Goal: Task Accomplishment & Management: Manage account settings

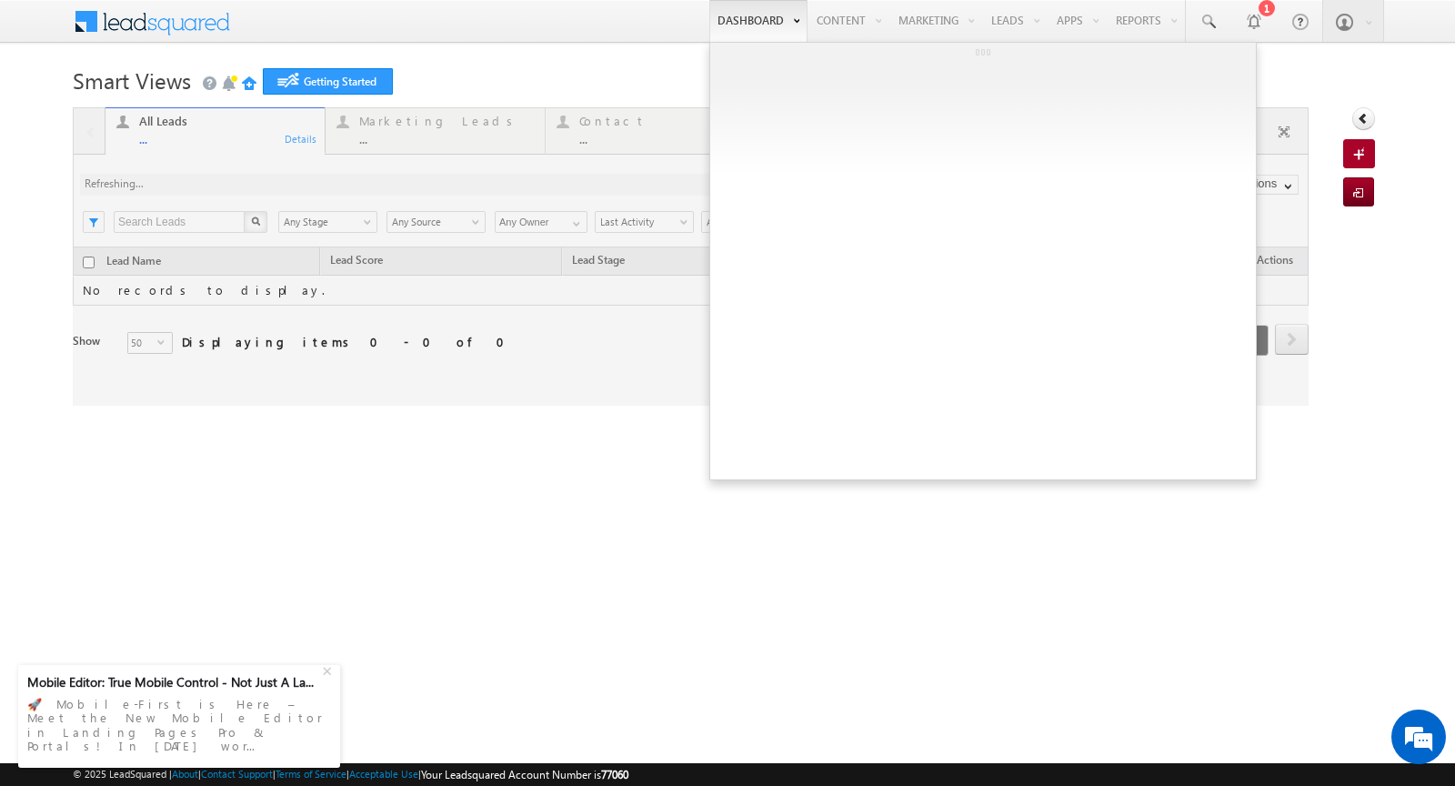
click at [741, 19] on link "Dashboard" at bounding box center [758, 21] width 98 height 42
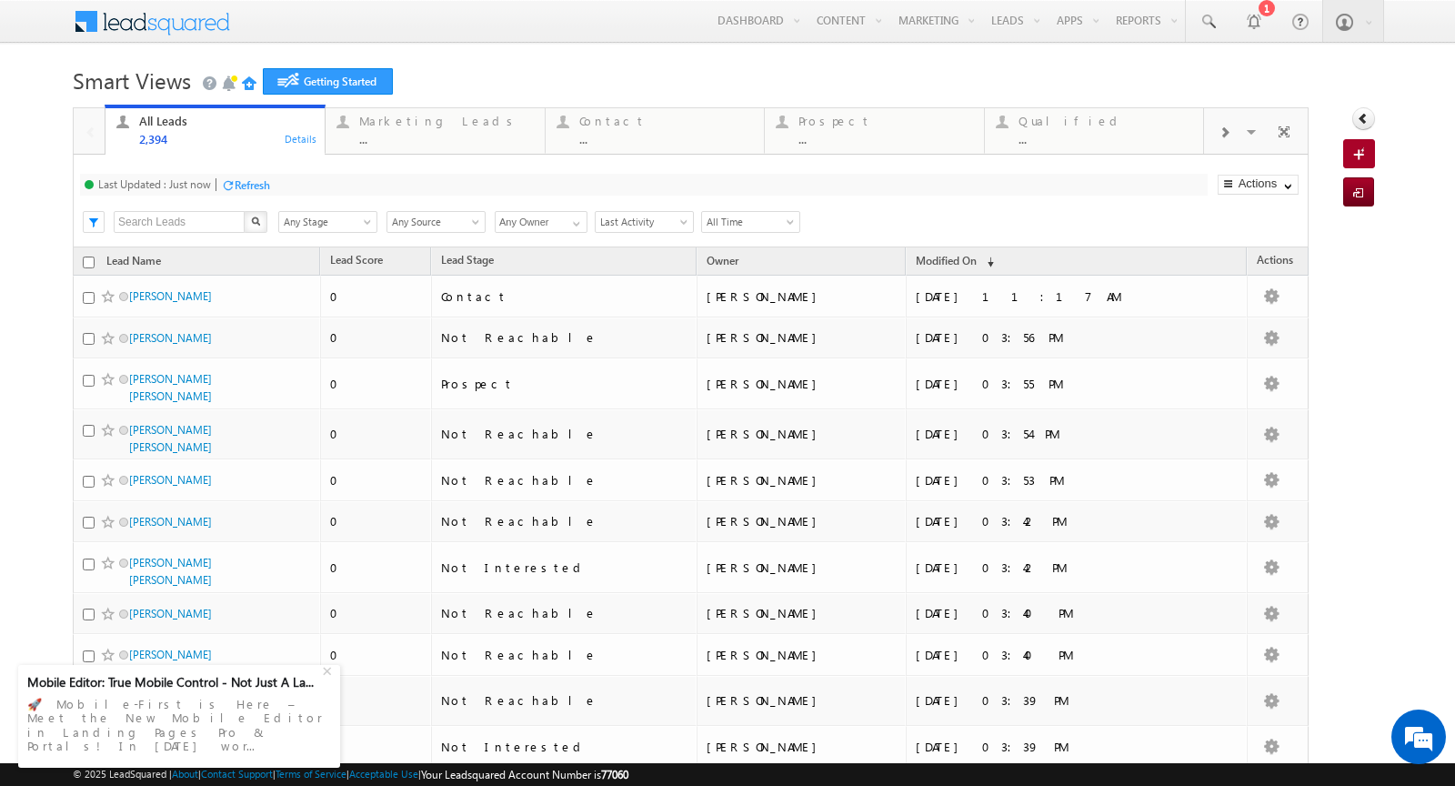
click at [457, 72] on h1 "Smart Views Getting Started" at bounding box center [728, 78] width 1310 height 35
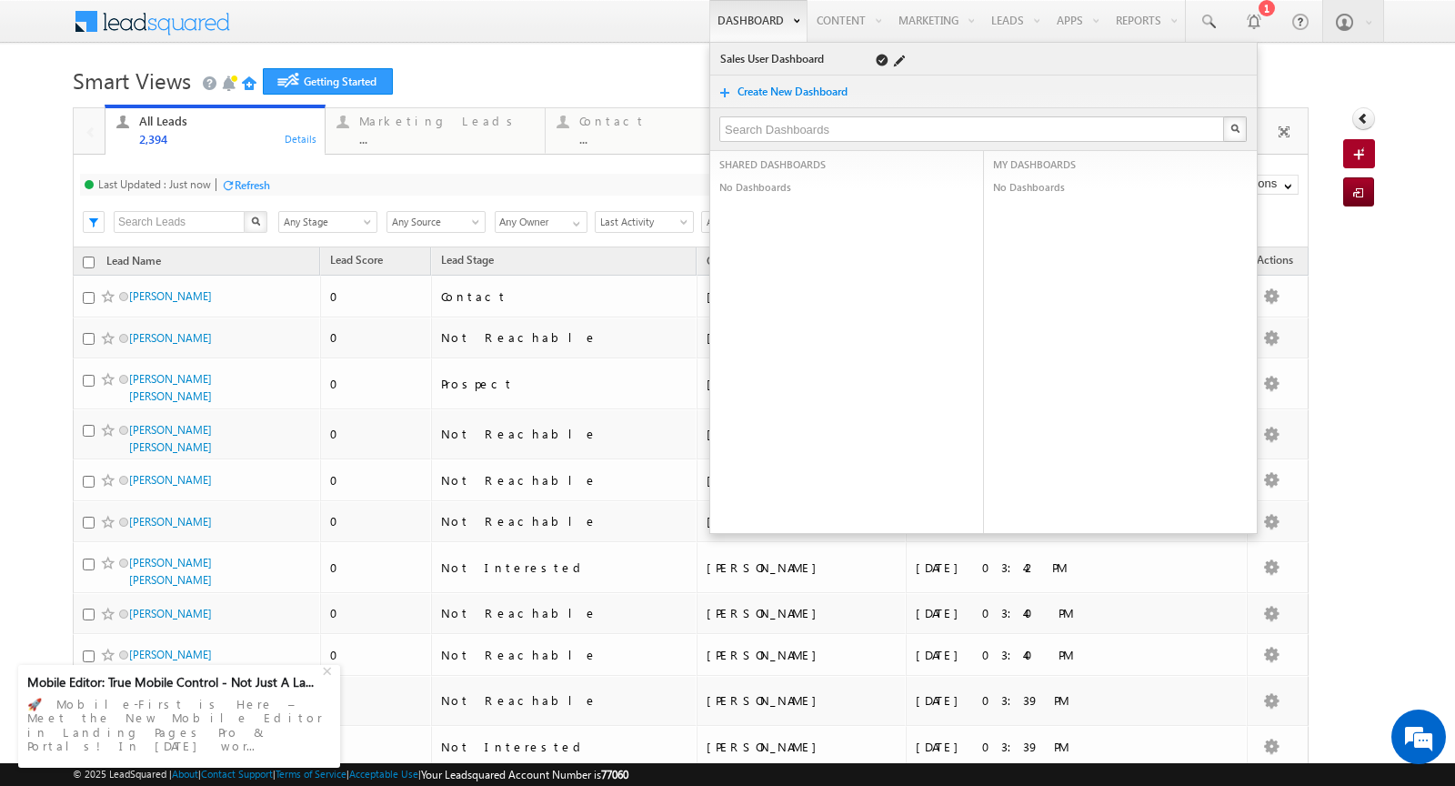
click at [743, 56] on link "Sales User Dashboard" at bounding box center [783, 59] width 129 height 18
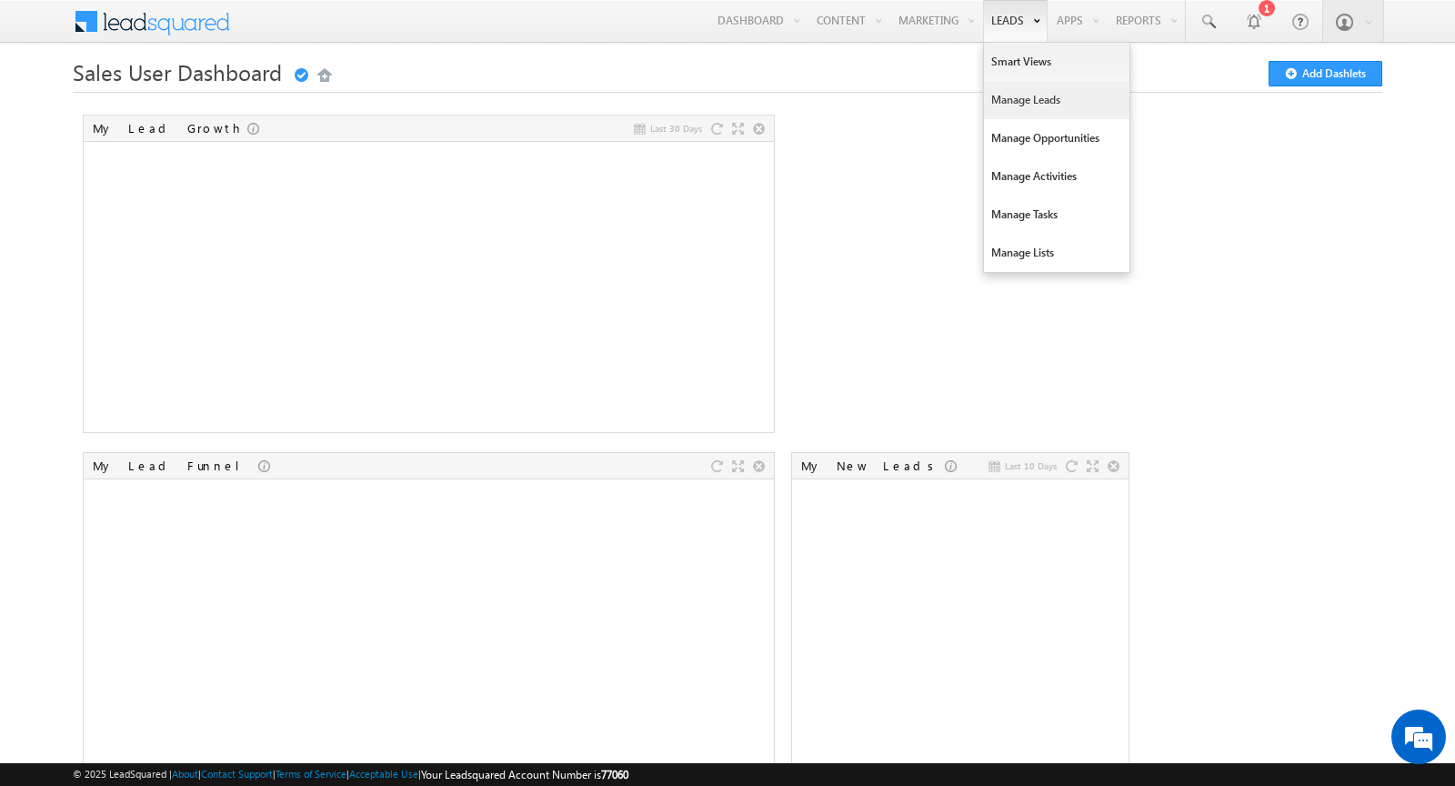
click at [1015, 93] on link "Manage Leads" at bounding box center [1057, 100] width 146 height 38
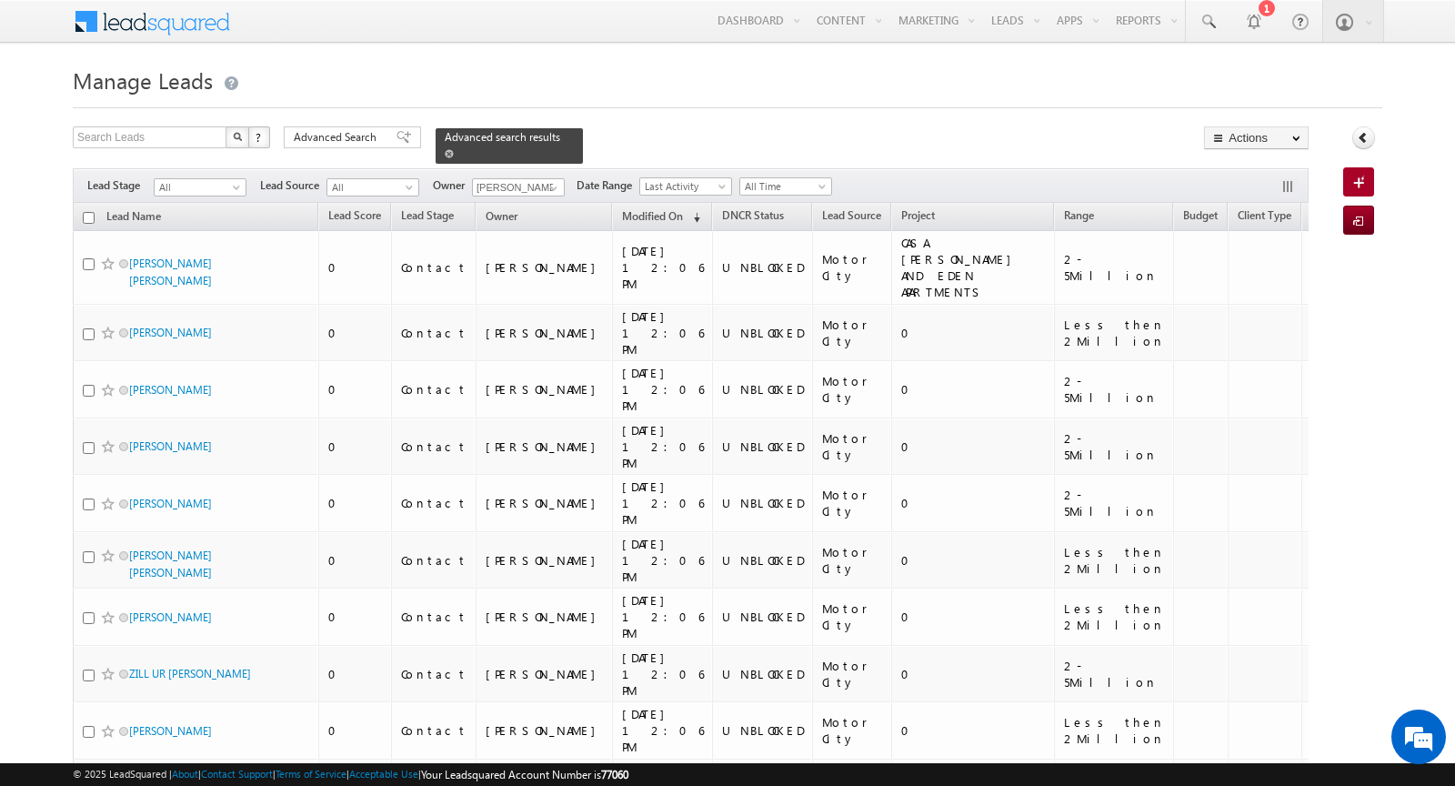
click at [445, 149] on span at bounding box center [449, 153] width 9 height 9
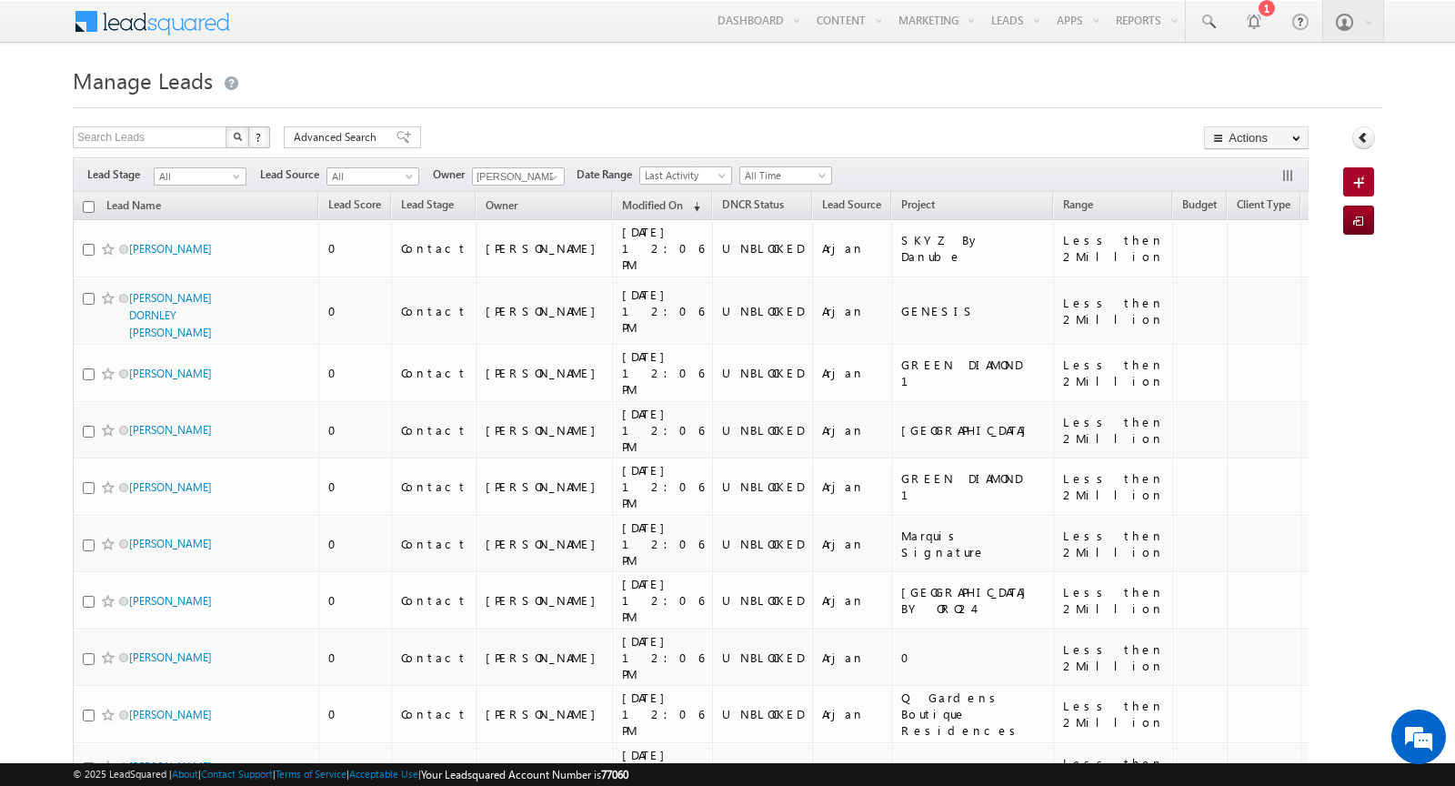
click at [427, 94] on h1 "Manage Leads" at bounding box center [728, 78] width 1310 height 35
click at [207, 176] on span "All" at bounding box center [198, 176] width 86 height 16
click at [487, 94] on h1 "Manage Leads" at bounding box center [728, 78] width 1310 height 35
click at [520, 176] on input "[PERSON_NAME]" at bounding box center [518, 176] width 93 height 18
click at [540, 177] on link at bounding box center [551, 177] width 23 height 18
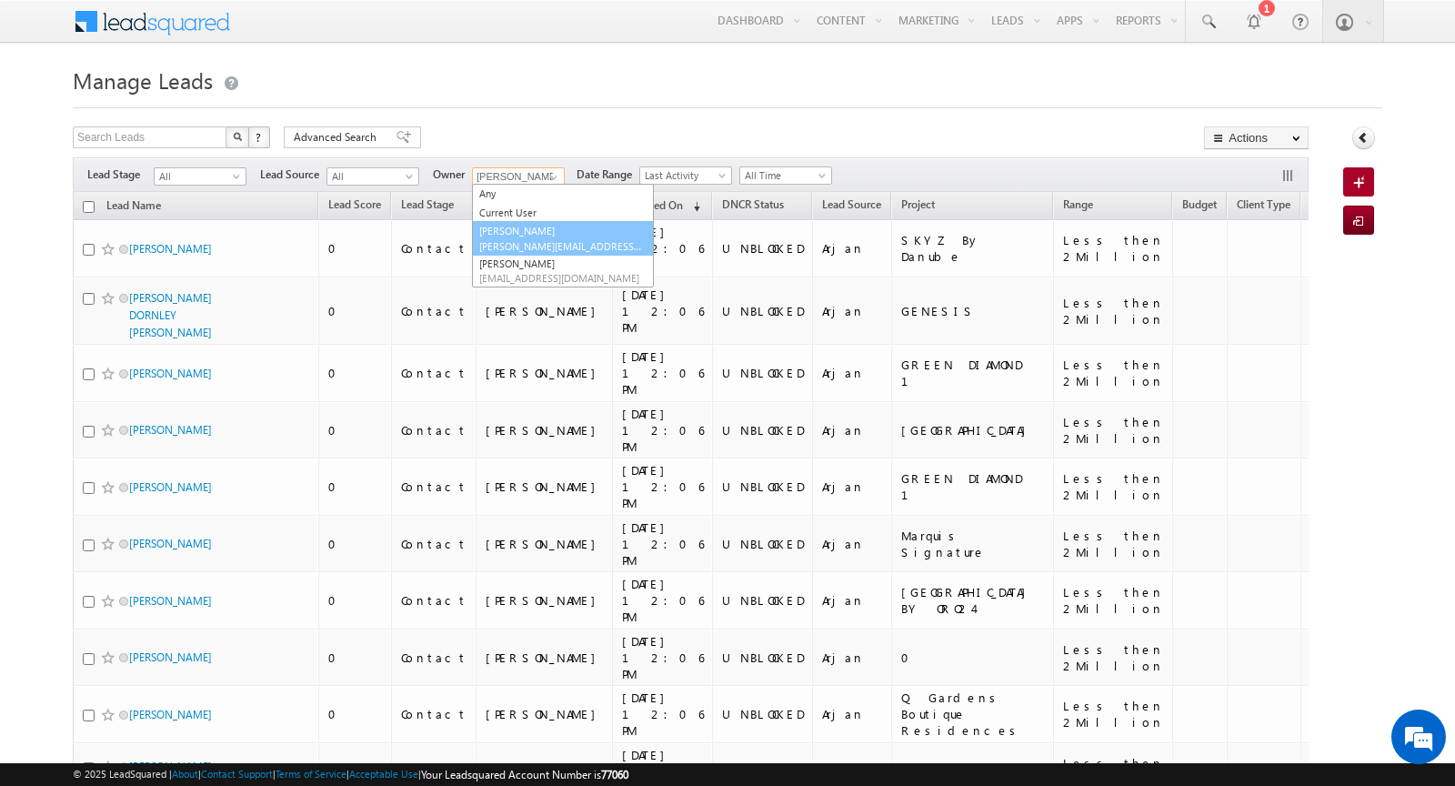
click at [526, 229] on link "Khyati Khyati@indglobal.ae" at bounding box center [563, 238] width 182 height 35
type input "[PERSON_NAME]"
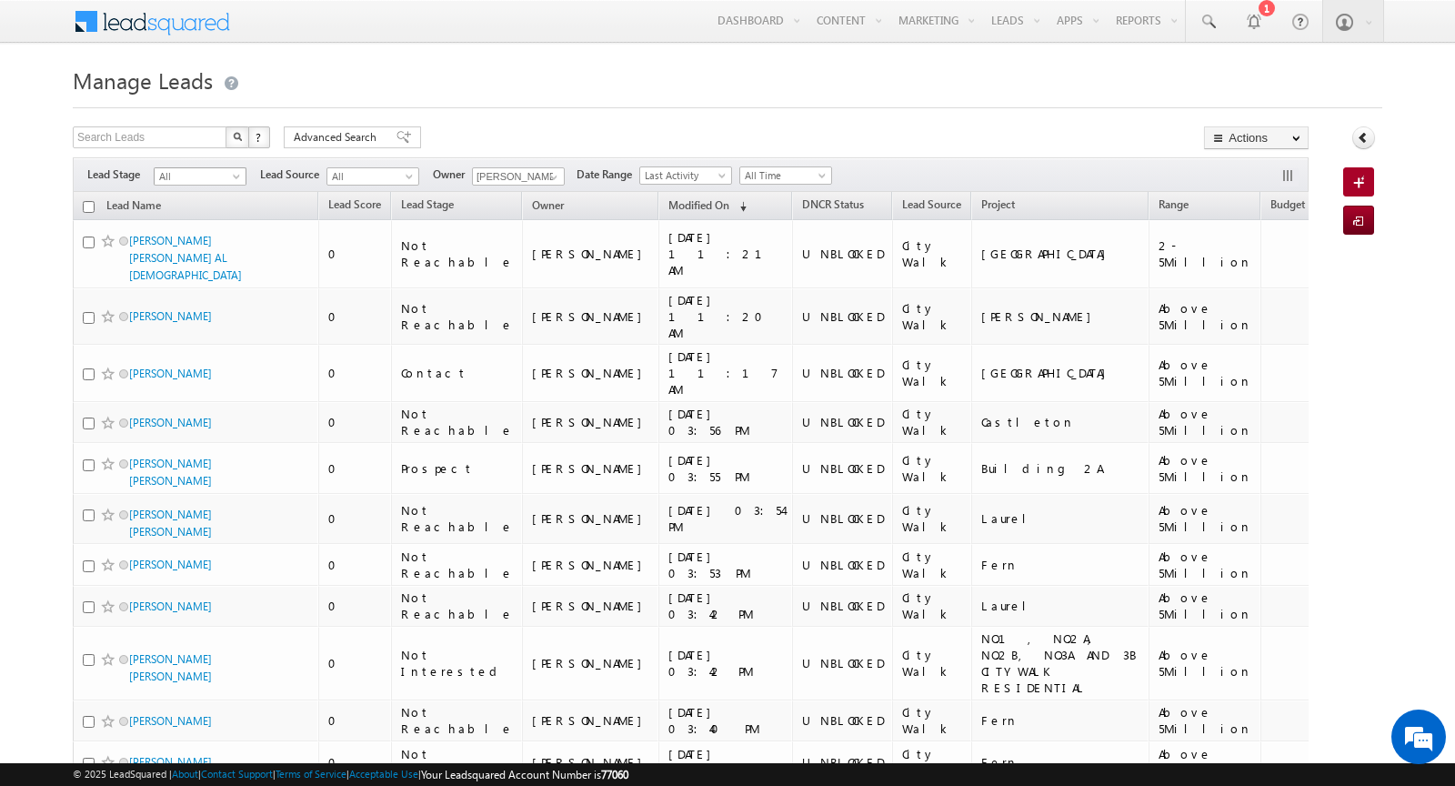
click at [216, 173] on span "All" at bounding box center [198, 176] width 86 height 16
click at [213, 211] on link "Contact" at bounding box center [201, 212] width 92 height 16
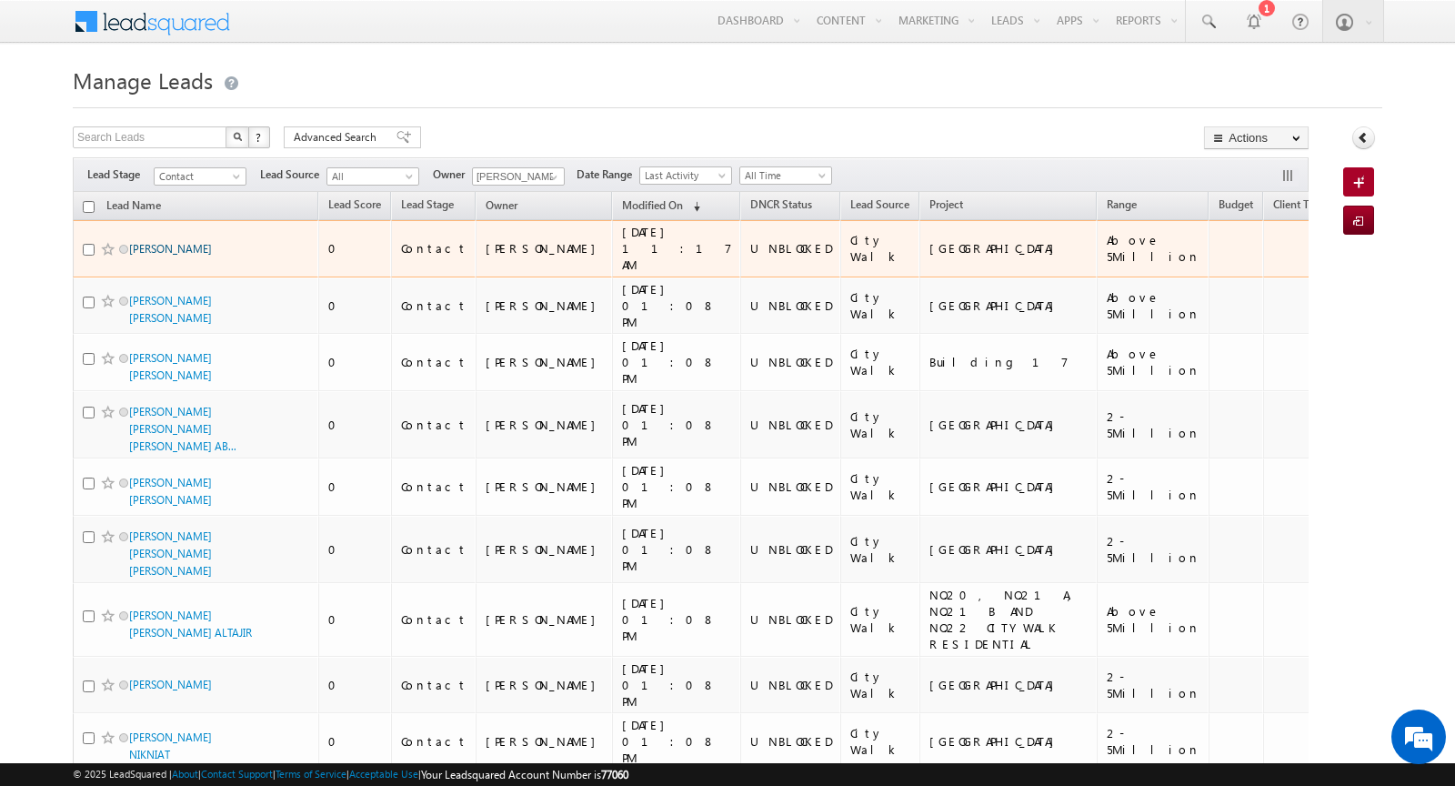
click at [147, 242] on link "TALAL ABDULLAH KALAHJI" at bounding box center [170, 249] width 83 height 14
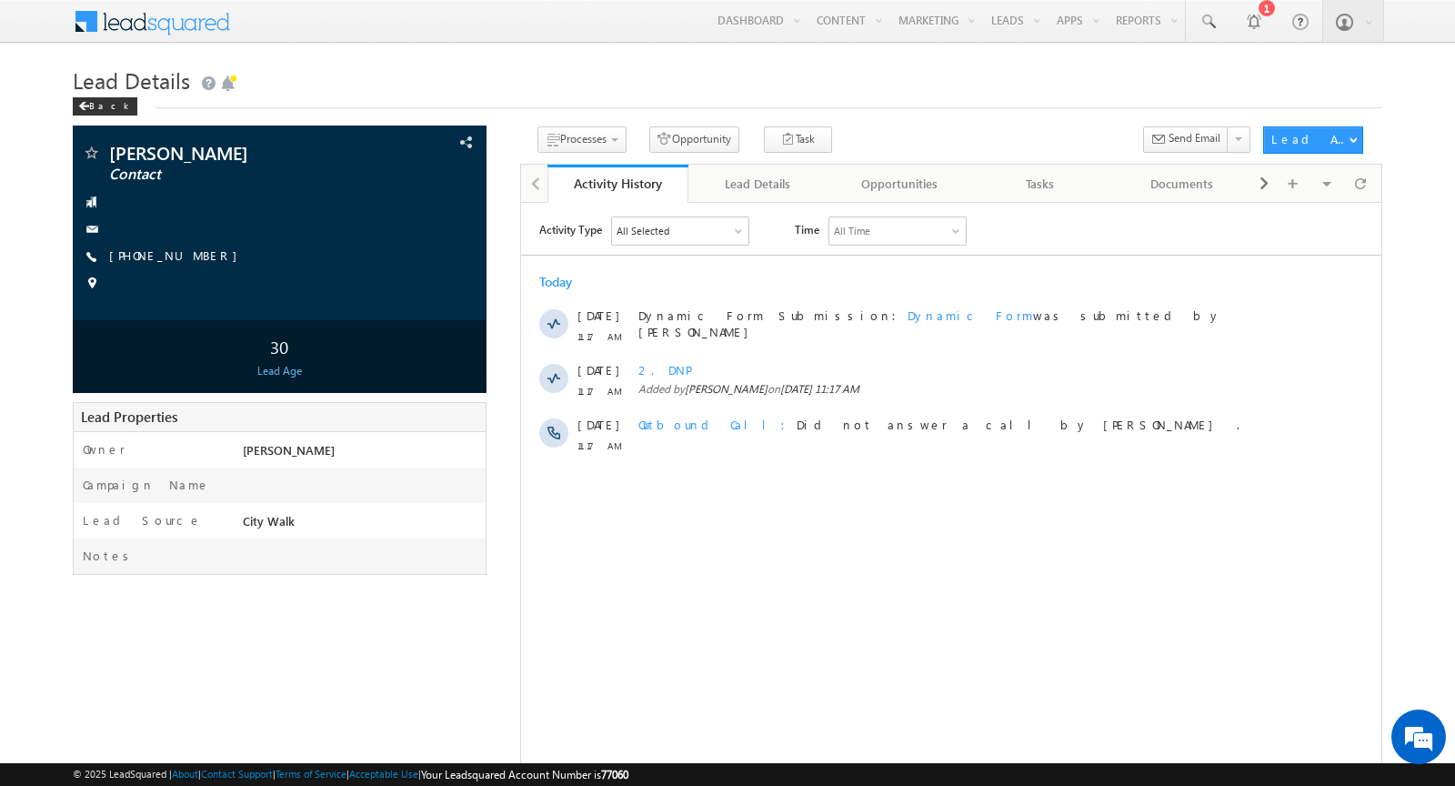
click at [536, 185] on div at bounding box center [533, 182] width 25 height 35
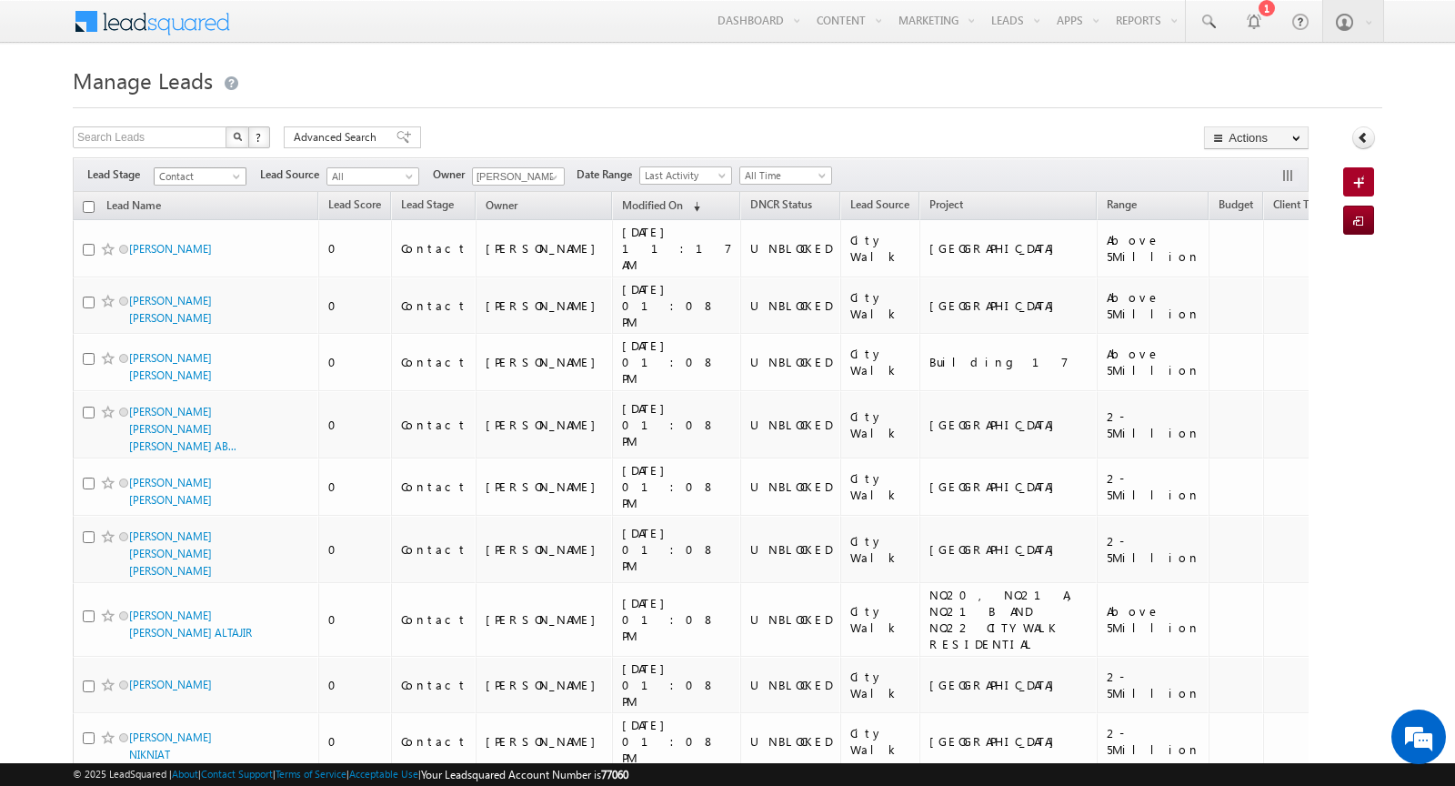
click at [226, 173] on span "Contact" at bounding box center [198, 176] width 86 height 16
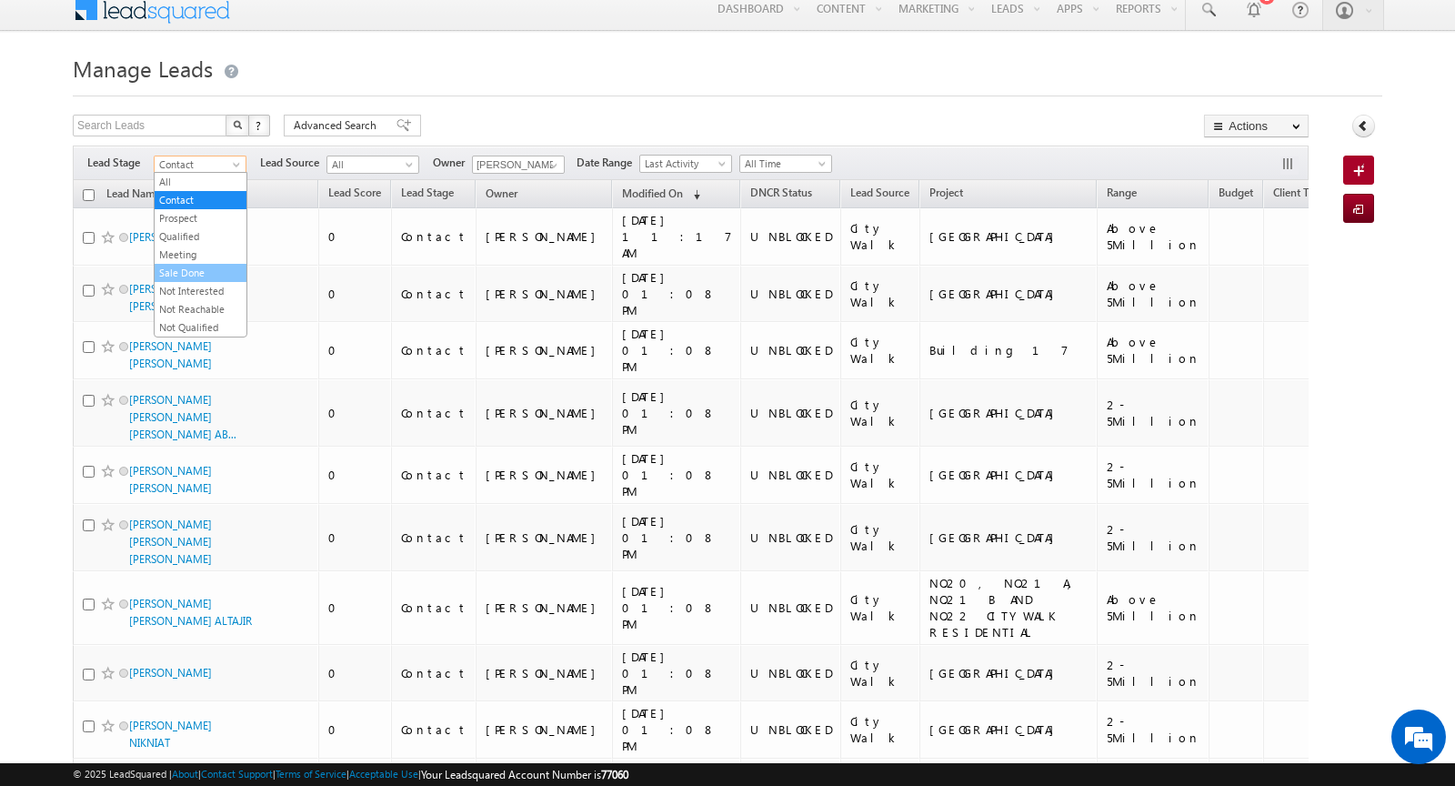
scroll to position [9, 0]
click at [208, 220] on link "Prospect" at bounding box center [201, 221] width 92 height 16
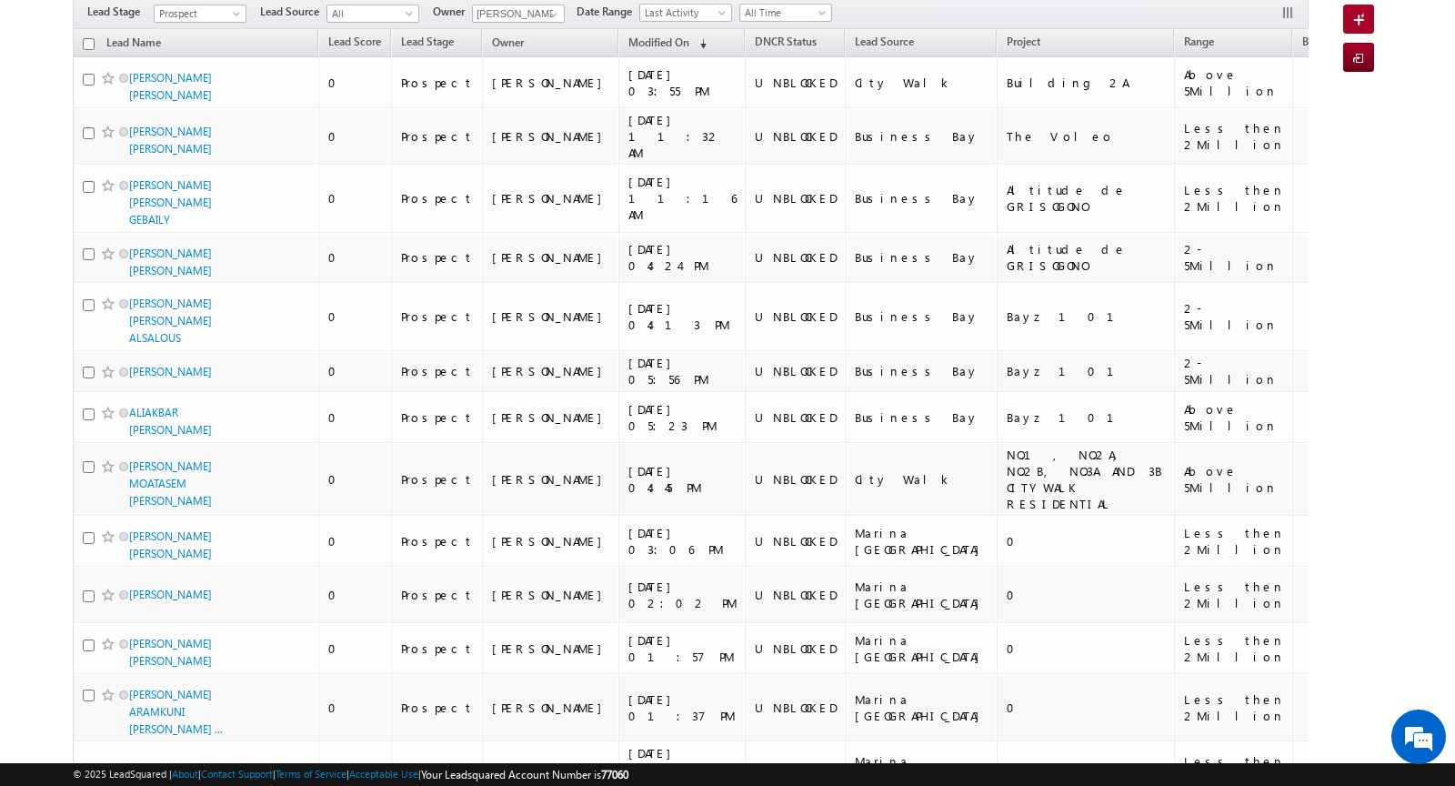
scroll to position [0, 0]
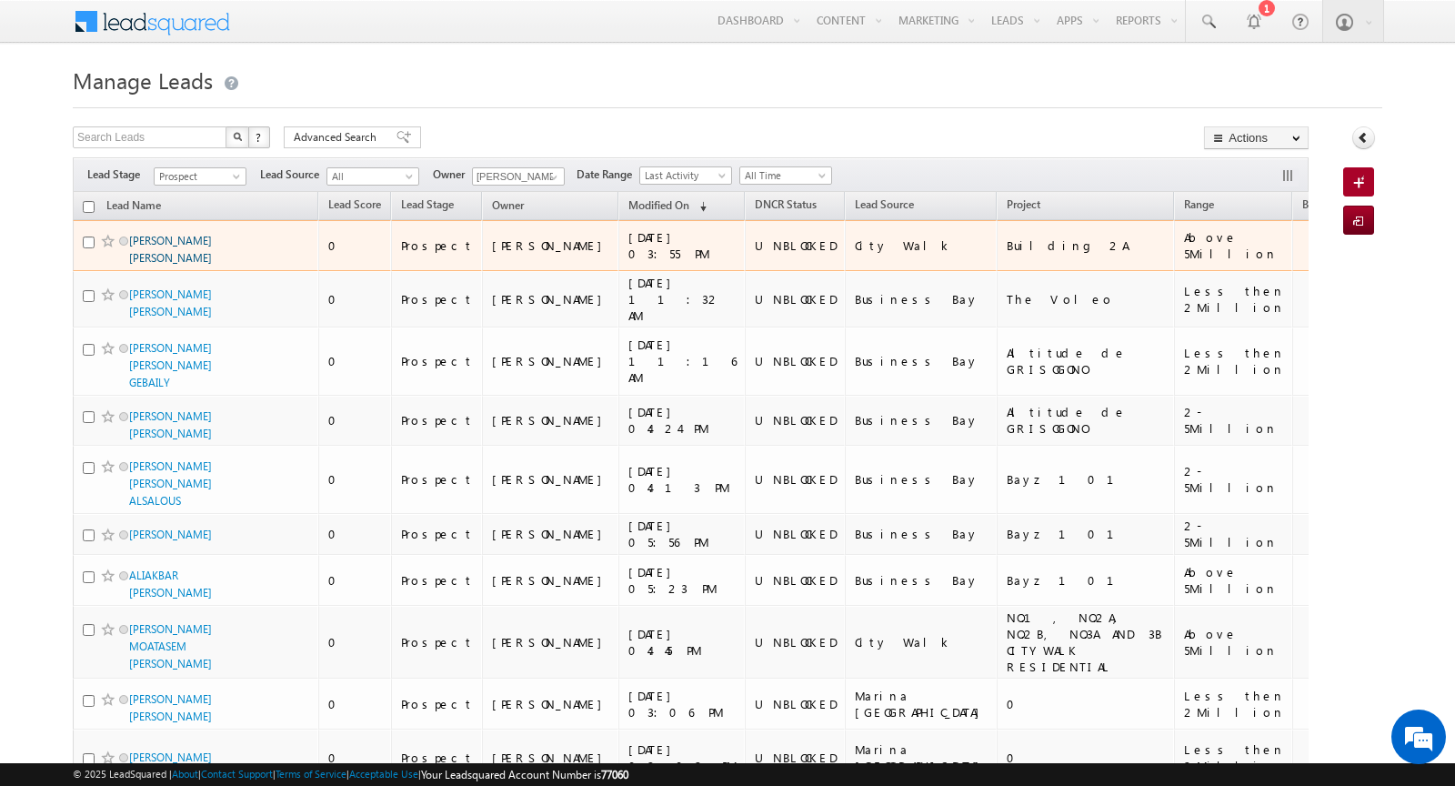
click at [212, 236] on link "[PERSON_NAME] [PERSON_NAME]" at bounding box center [170, 249] width 83 height 31
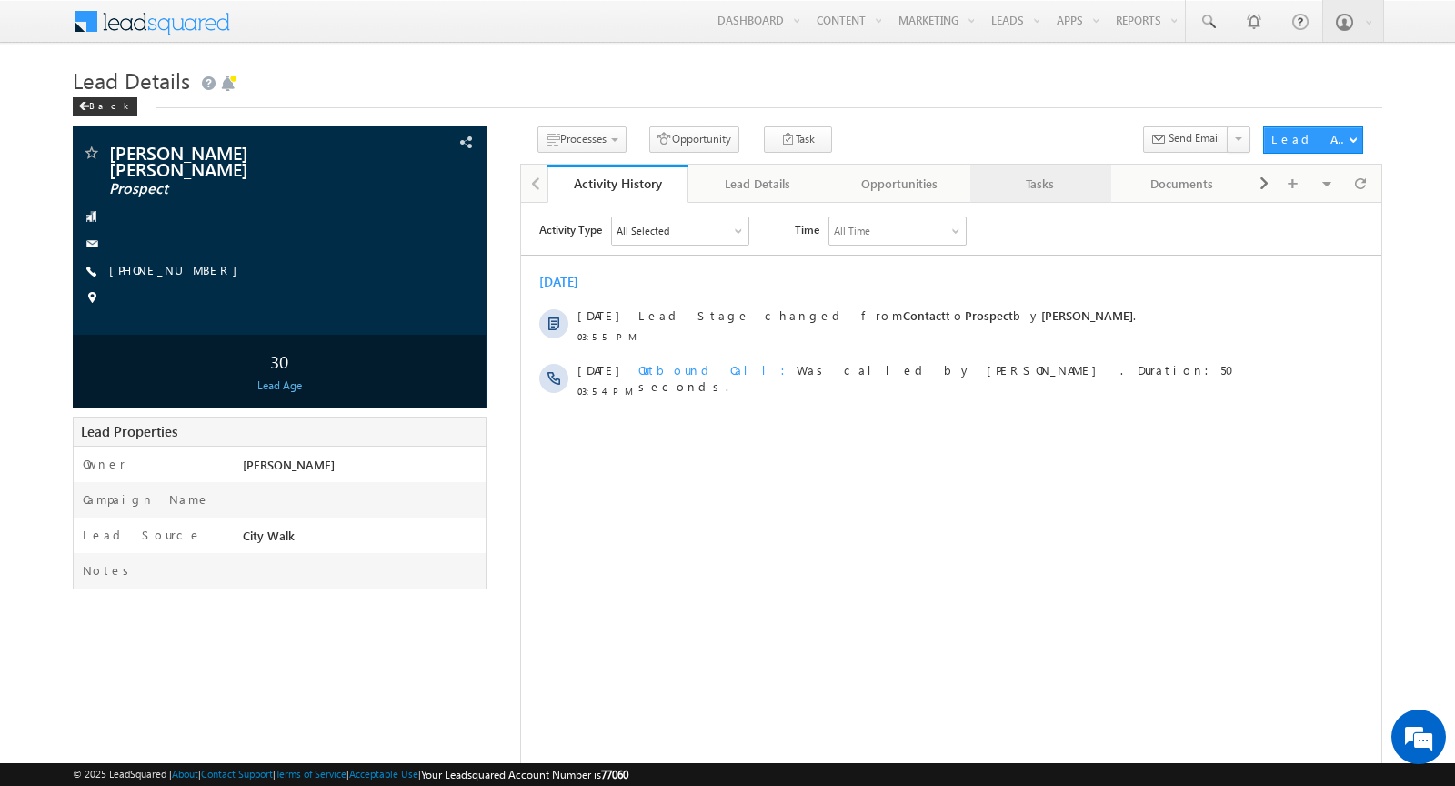
click at [1052, 182] on div "Tasks" at bounding box center [1040, 184] width 110 height 22
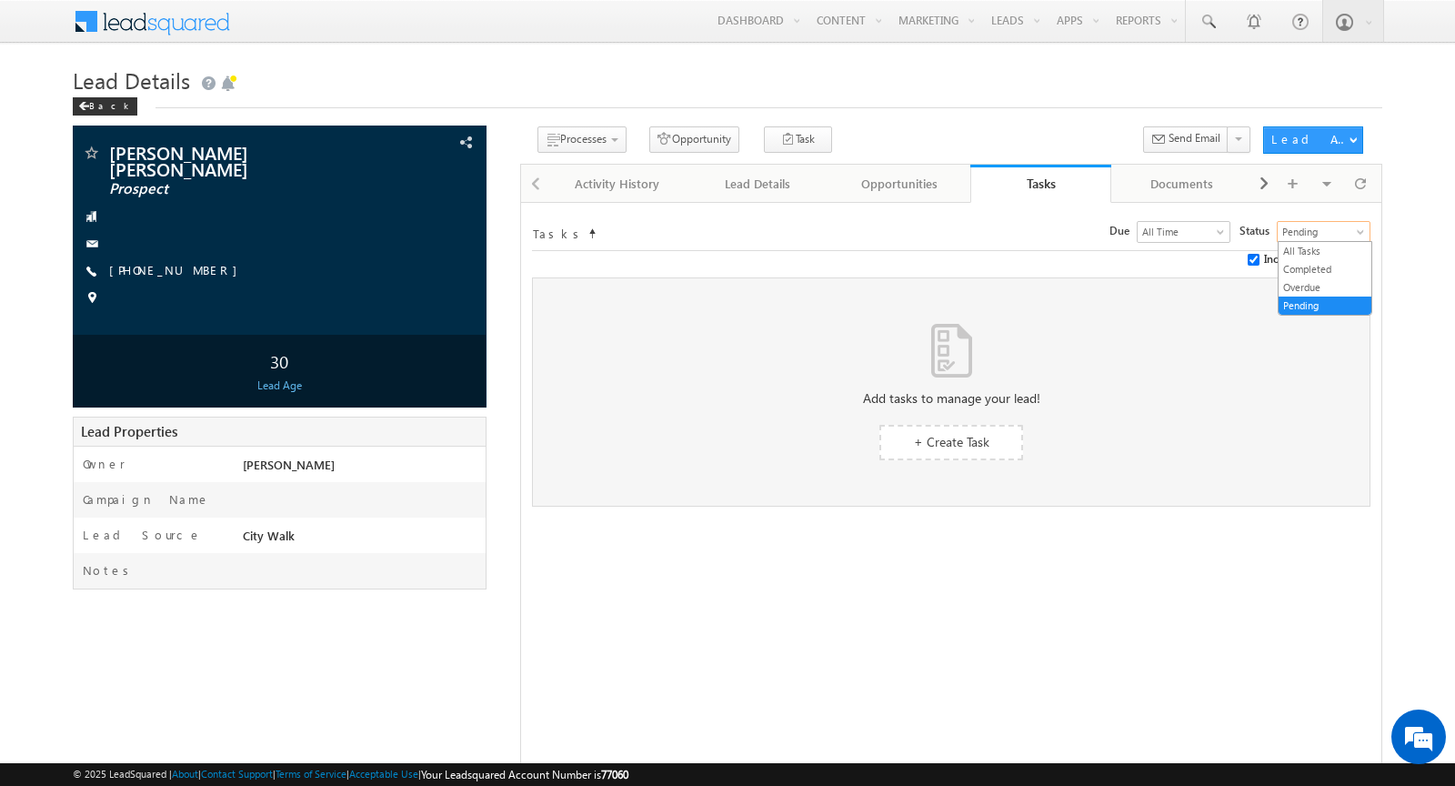
click at [1313, 234] on span "Pending" at bounding box center [1321, 232] width 87 height 16
click at [1312, 250] on link "All Tasks" at bounding box center [1325, 251] width 93 height 16
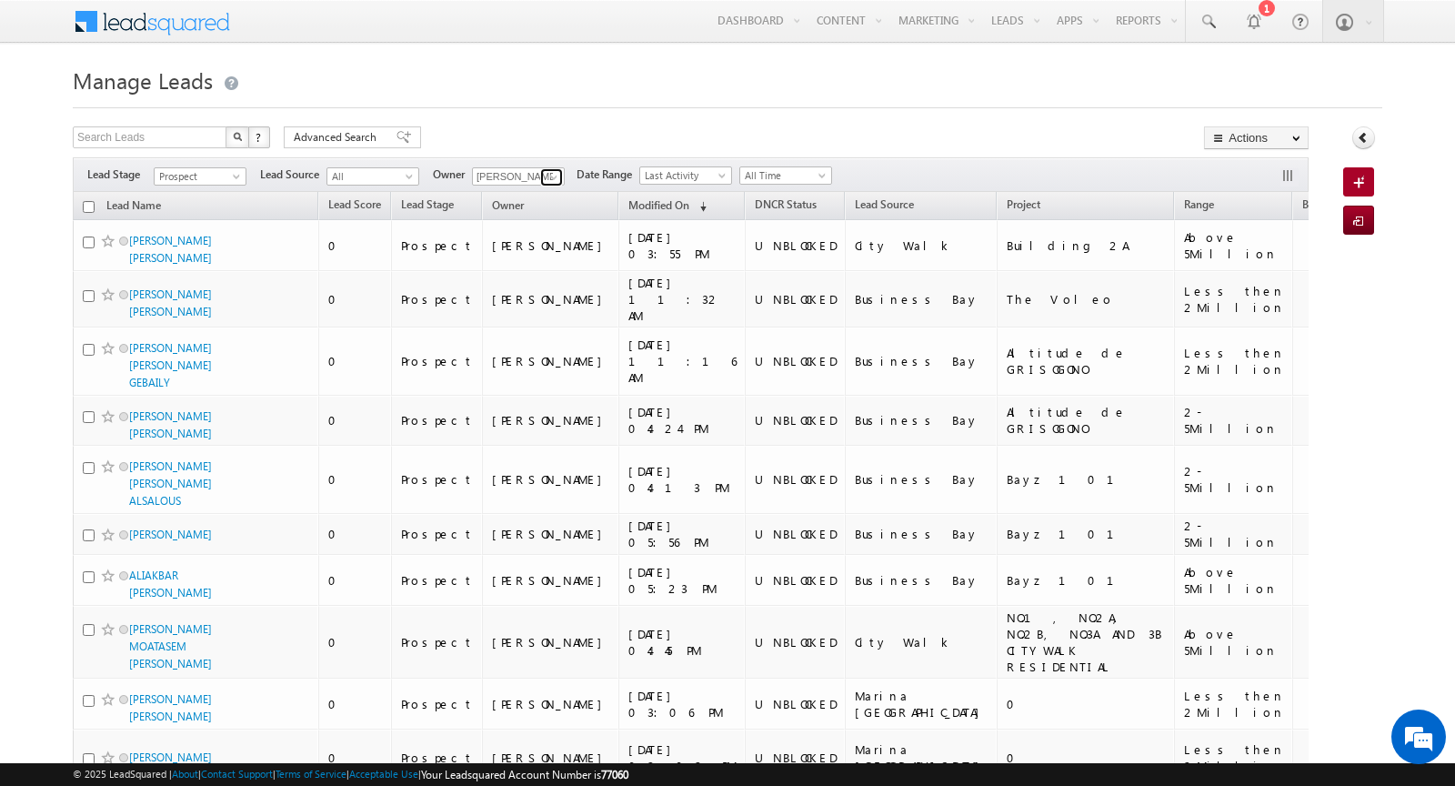
click at [548, 176] on span at bounding box center [554, 177] width 15 height 15
click at [517, 195] on link "Any" at bounding box center [563, 194] width 182 height 21
type input "Any"
click at [510, 98] on div at bounding box center [728, 102] width 1310 height 12
click at [226, 176] on span "Prospect" at bounding box center [198, 176] width 86 height 16
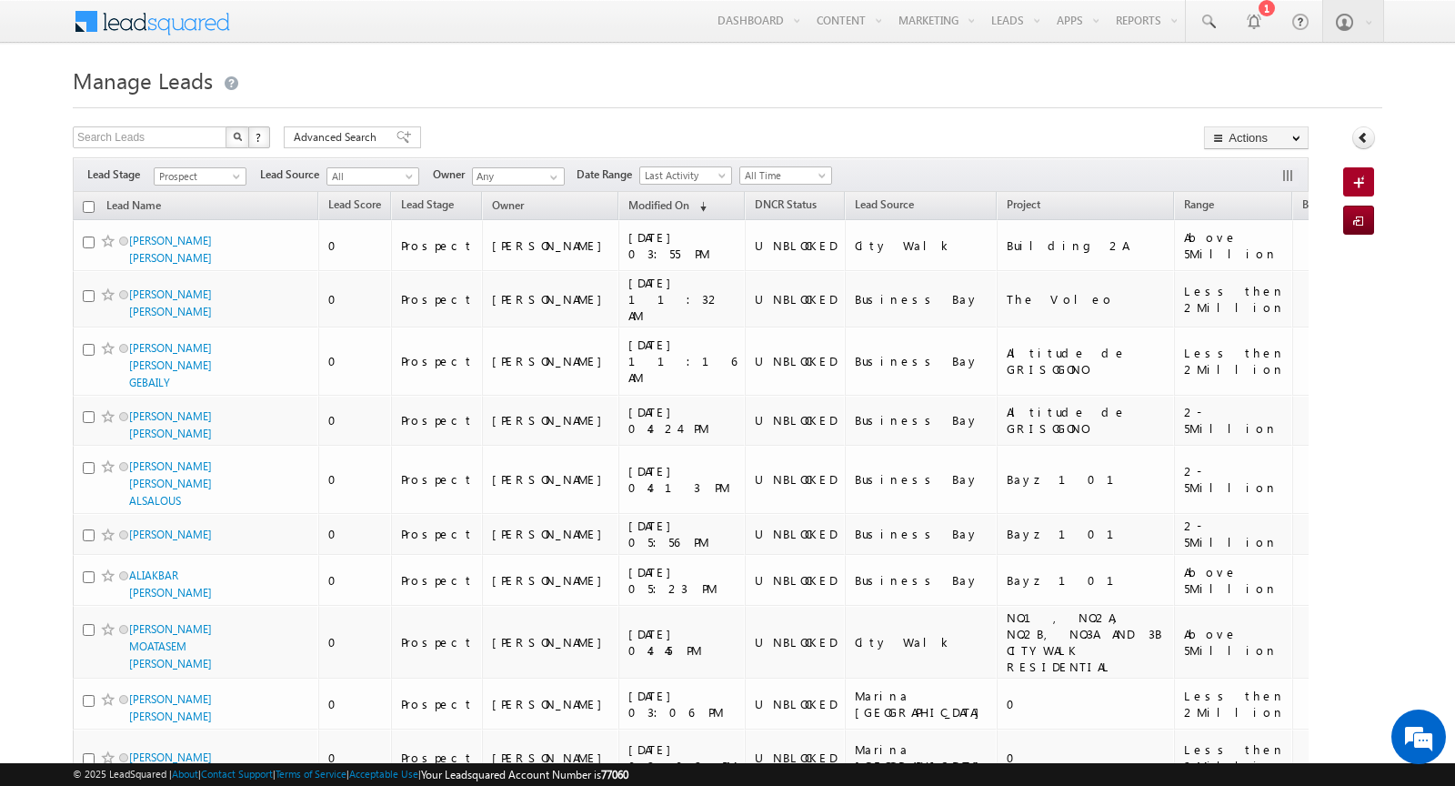
click at [515, 99] on div at bounding box center [728, 102] width 1310 height 12
click at [1360, 143] on icon at bounding box center [1363, 137] width 13 height 13
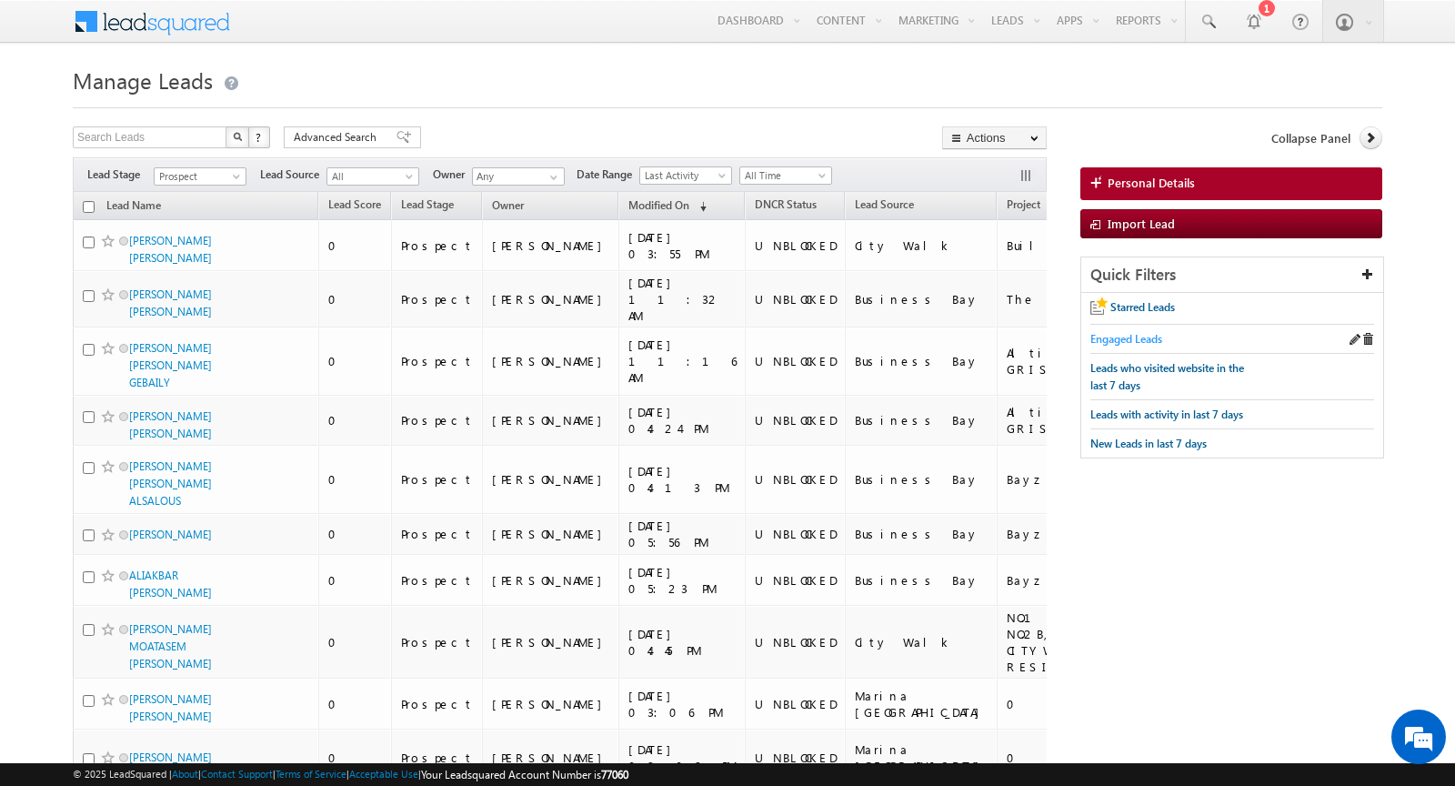
click at [1126, 339] on span "Engaged Leads" at bounding box center [1126, 339] width 72 height 14
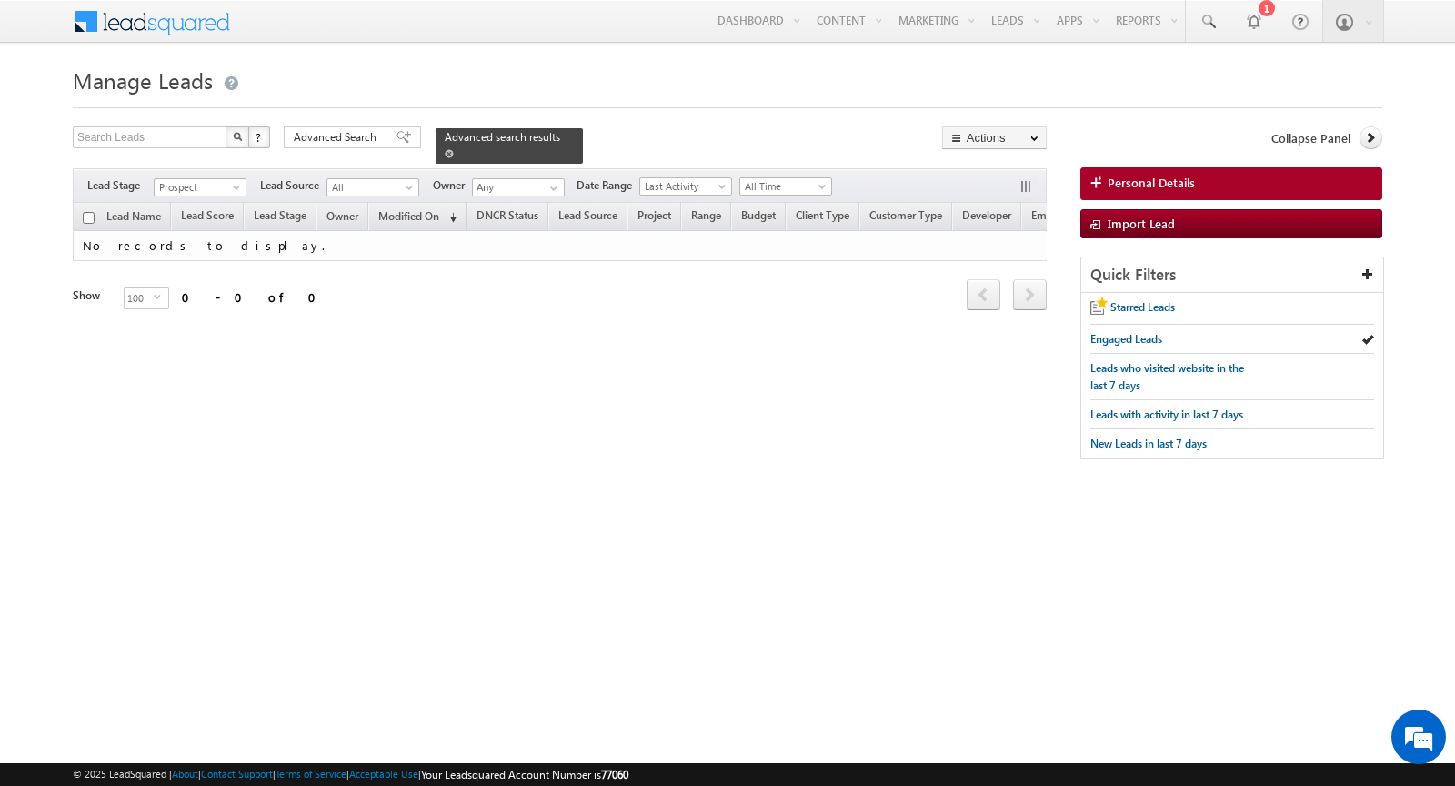
click at [445, 150] on span at bounding box center [449, 153] width 9 height 9
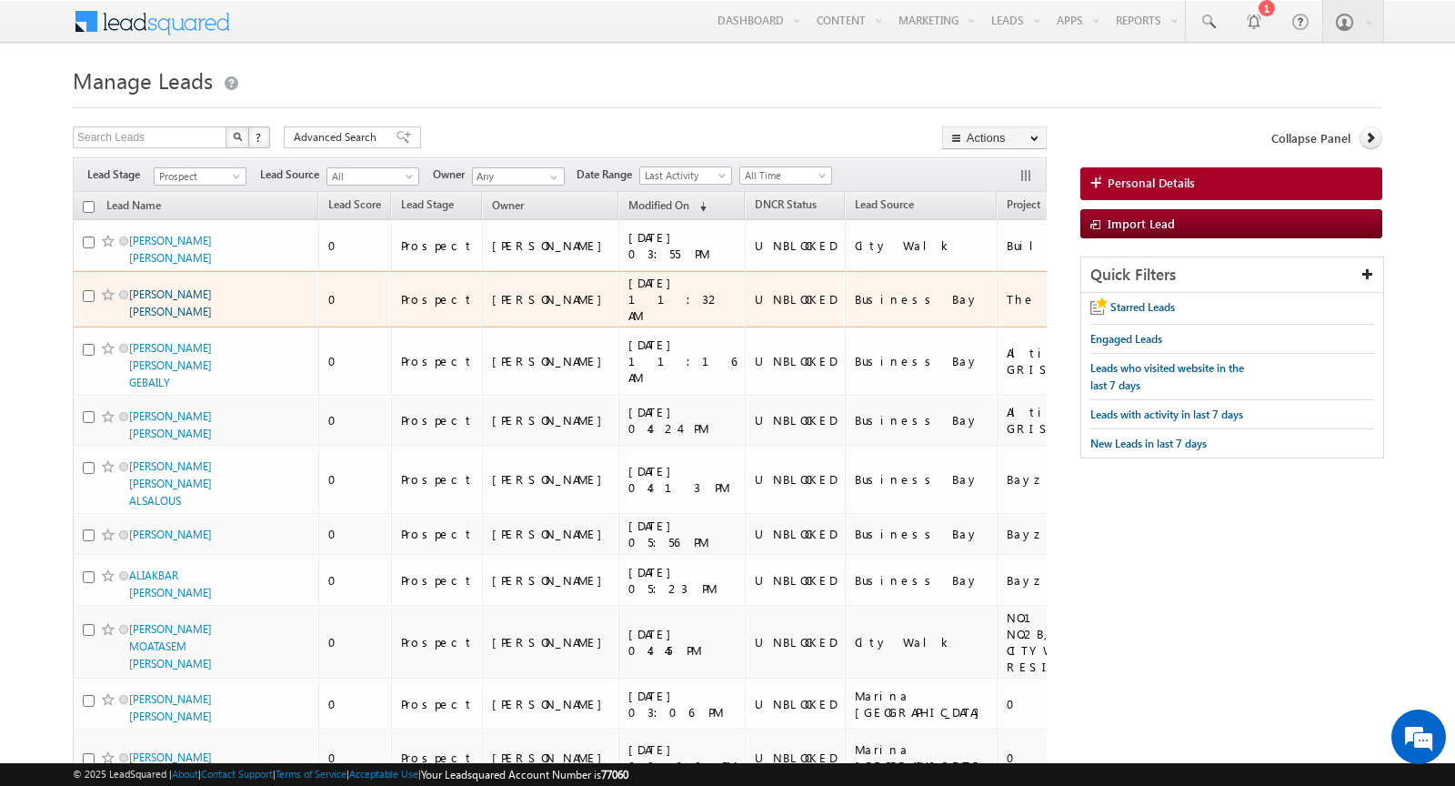
click at [164, 288] on link "[PERSON_NAME] [PERSON_NAME]" at bounding box center [170, 302] width 83 height 31
